Goal: Check status: Check status

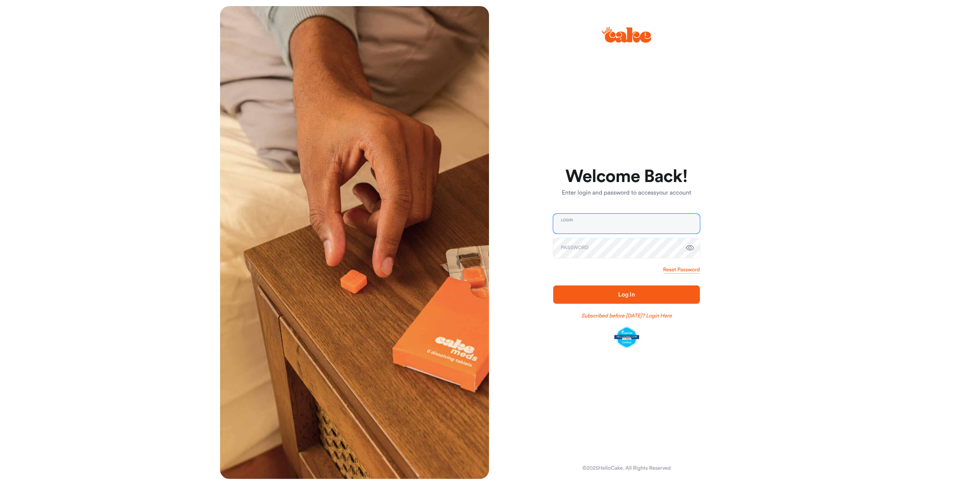
click at [599, 219] on input "email" at bounding box center [626, 224] width 147 height 20
type input "**********"
click at [553, 286] on button "Log In" at bounding box center [626, 295] width 147 height 18
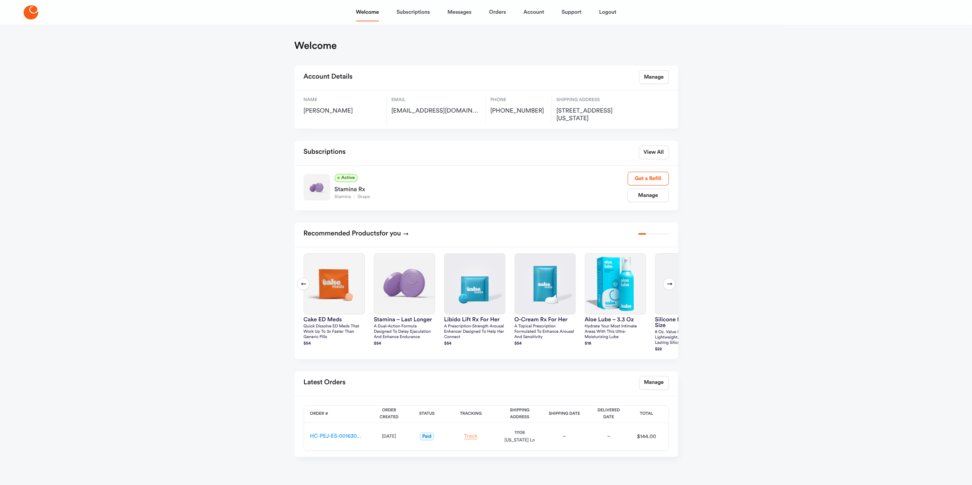
click at [471, 436] on link "Track" at bounding box center [471, 437] width 14 height 6
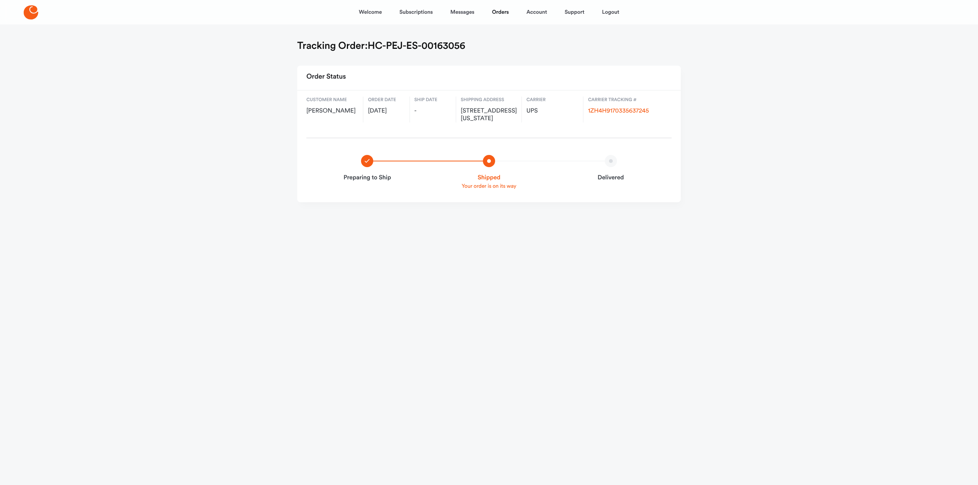
click at [828, 233] on html "Welcome Subscriptions Messages Orders Account Support Logout Tracking Order: HC…" at bounding box center [489, 116] width 978 height 233
click at [760, 156] on div "Welcome Subscriptions Messages Orders Account Support Logout Tracking Order: HC…" at bounding box center [489, 116] width 978 height 233
click at [759, 156] on div "Welcome Subscriptions Messages Orders Account Support Logout Tracking Order: HC…" at bounding box center [489, 116] width 978 height 233
click at [625, 110] on link "1ZH4H9170335637245" at bounding box center [618, 111] width 61 height 6
